Goal: Task Accomplishment & Management: Manage account settings

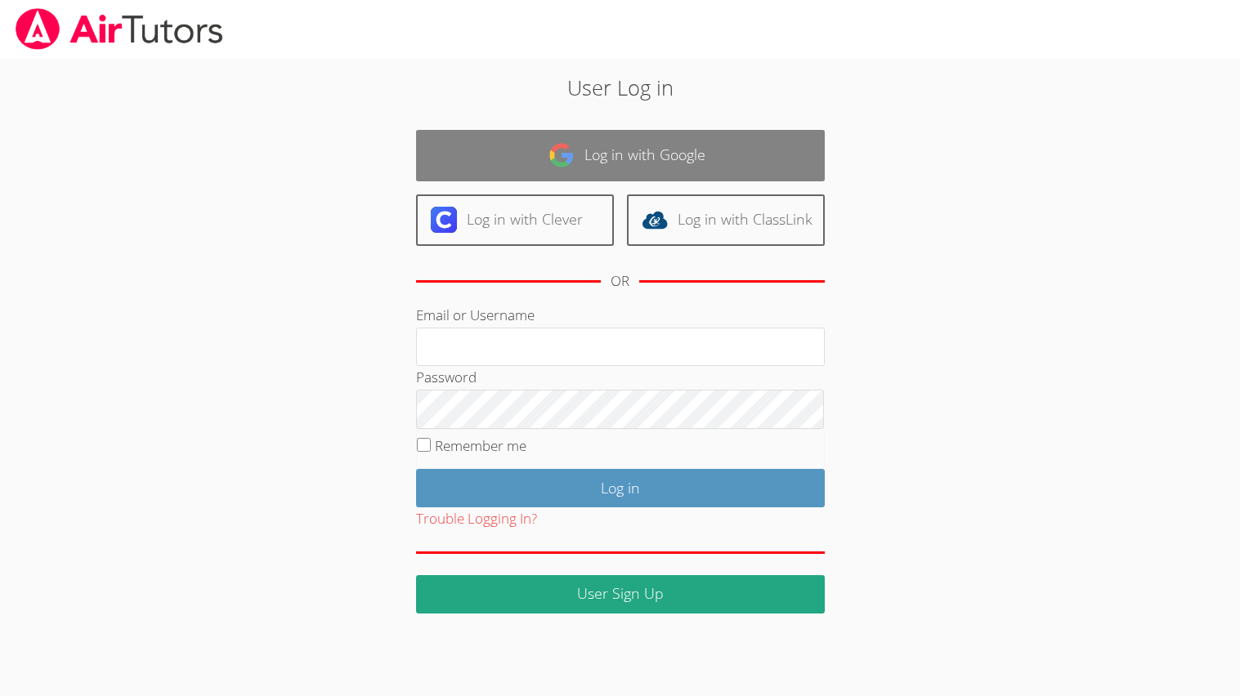
click at [627, 144] on link "Log in with Google" at bounding box center [620, 155] width 409 height 51
